Goal: Complete application form: Complete application form

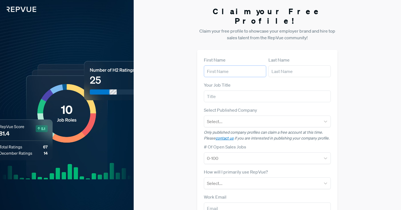
click at [230, 65] on input "text" at bounding box center [235, 71] width 62 height 12
type input "[PERSON_NAME]"
click at [284, 65] on input "text" at bounding box center [299, 71] width 62 height 12
type input "[PERSON_NAME]"
click at [272, 90] on input "text" at bounding box center [267, 96] width 127 height 12
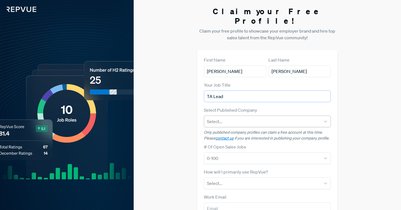
type input "TA Lead"
click at [266, 117] on div at bounding box center [262, 121] width 111 height 8
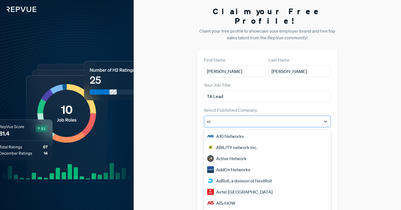
type input "n8n"
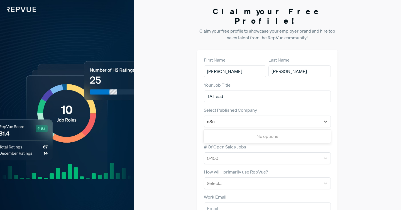
click at [288, 130] on div "No options" at bounding box center [267, 135] width 127 height 11
click at [284, 117] on div at bounding box center [262, 121] width 111 height 8
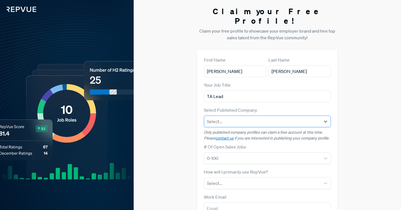
click at [289, 117] on div at bounding box center [262, 121] width 111 height 8
click at [352, 107] on div "Claim your Free Profile! Claim your free profile to showcase your employer bran…" at bounding box center [267, 140] width 267 height 280
click at [281, 117] on div at bounding box center [262, 121] width 111 height 8
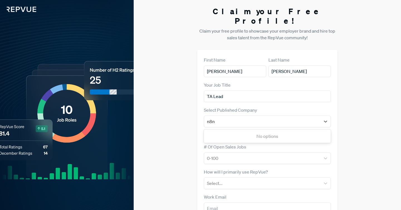
type input "n8n"
click at [343, 104] on div "Claim your Free Profile! Claim your free profile to showcase your employer bran…" at bounding box center [267, 140] width 267 height 280
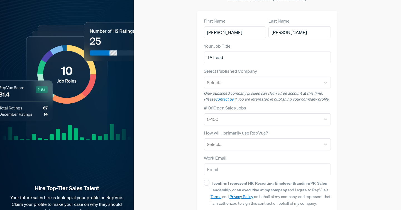
scroll to position [35, 0]
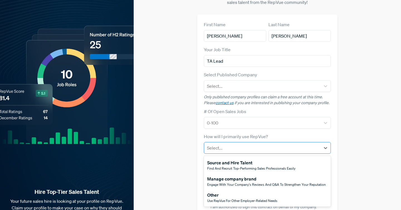
click at [227, 144] on div at bounding box center [262, 148] width 111 height 8
click at [164, 160] on div "Claim your Free Profile! Claim your free profile to showcase your employer bran…" at bounding box center [267, 105] width 267 height 280
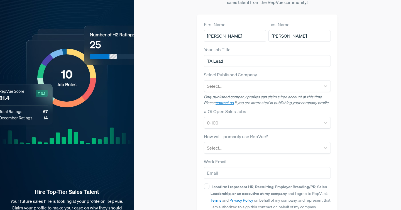
scroll to position [0, 0]
